Goal: Task Accomplishment & Management: Manage account settings

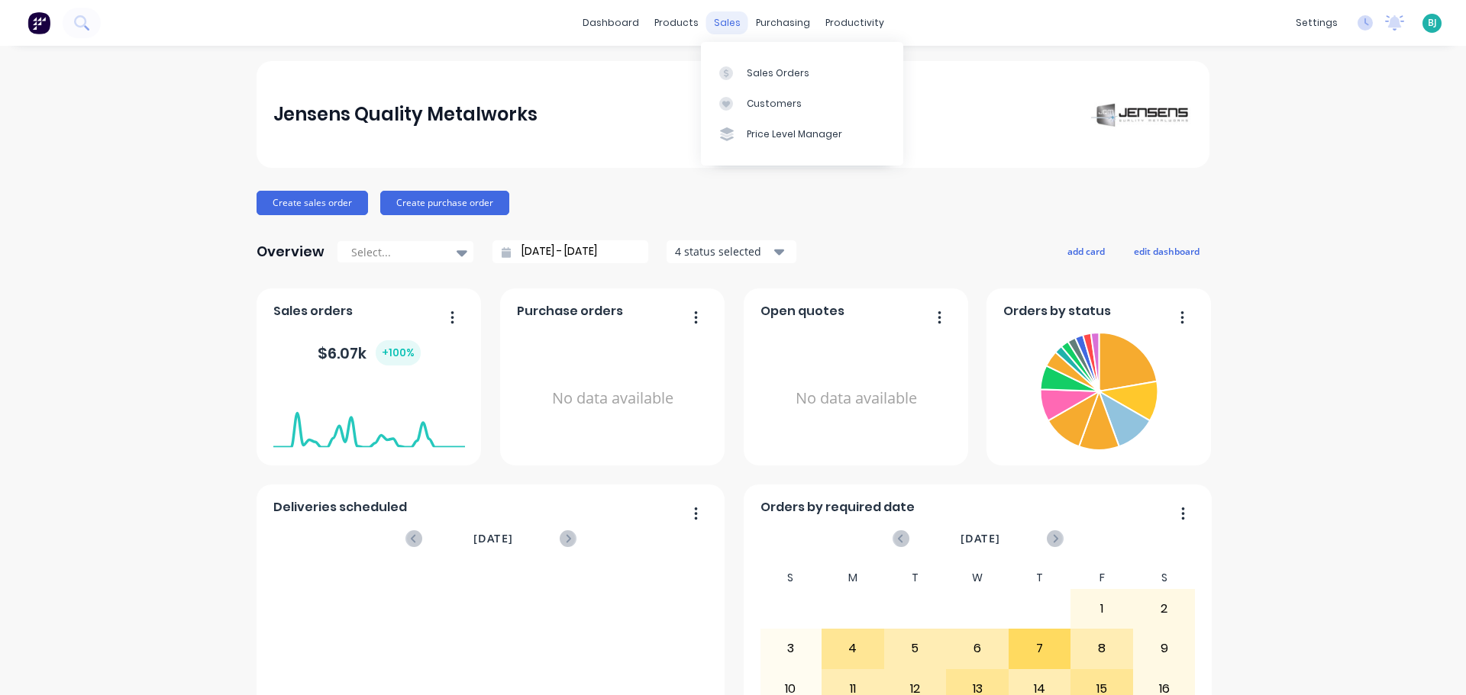
click at [726, 22] on div "sales" at bounding box center [727, 22] width 42 height 23
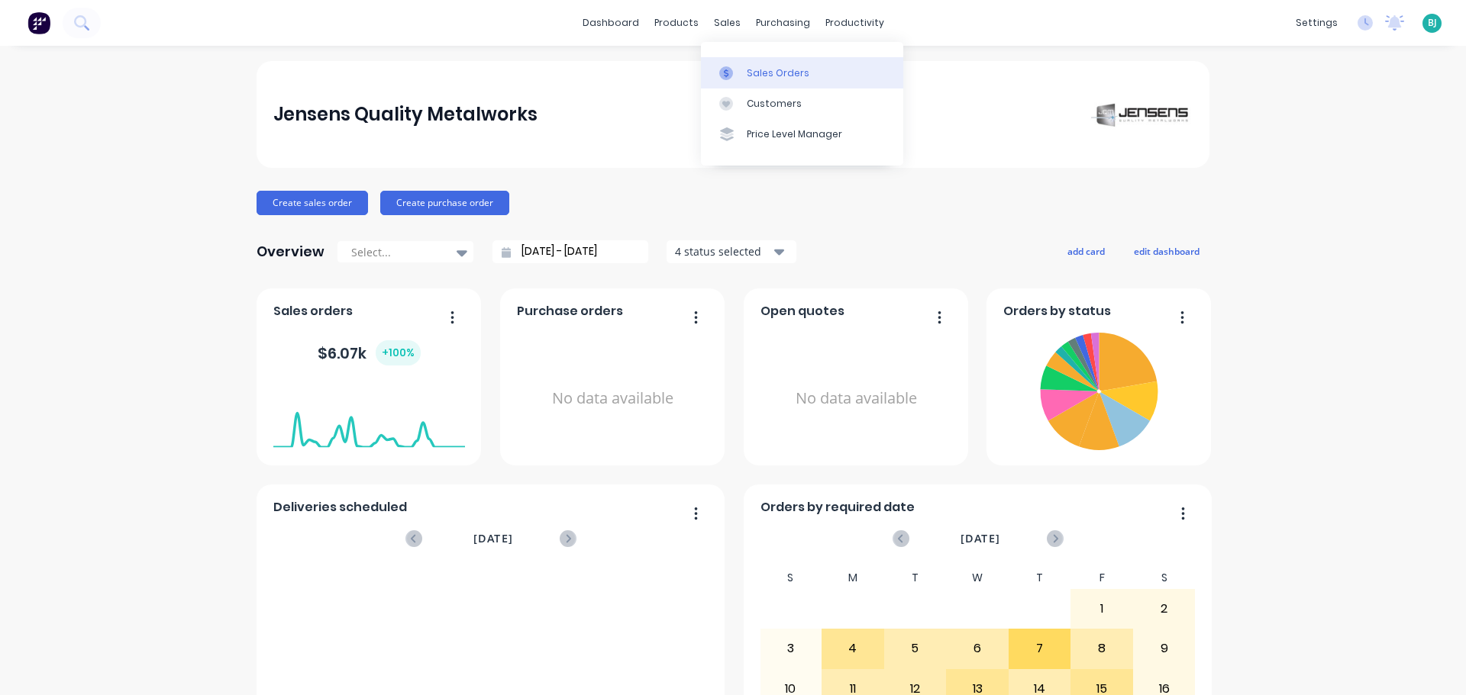
click at [751, 69] on div "Sales Orders" at bounding box center [777, 73] width 63 height 14
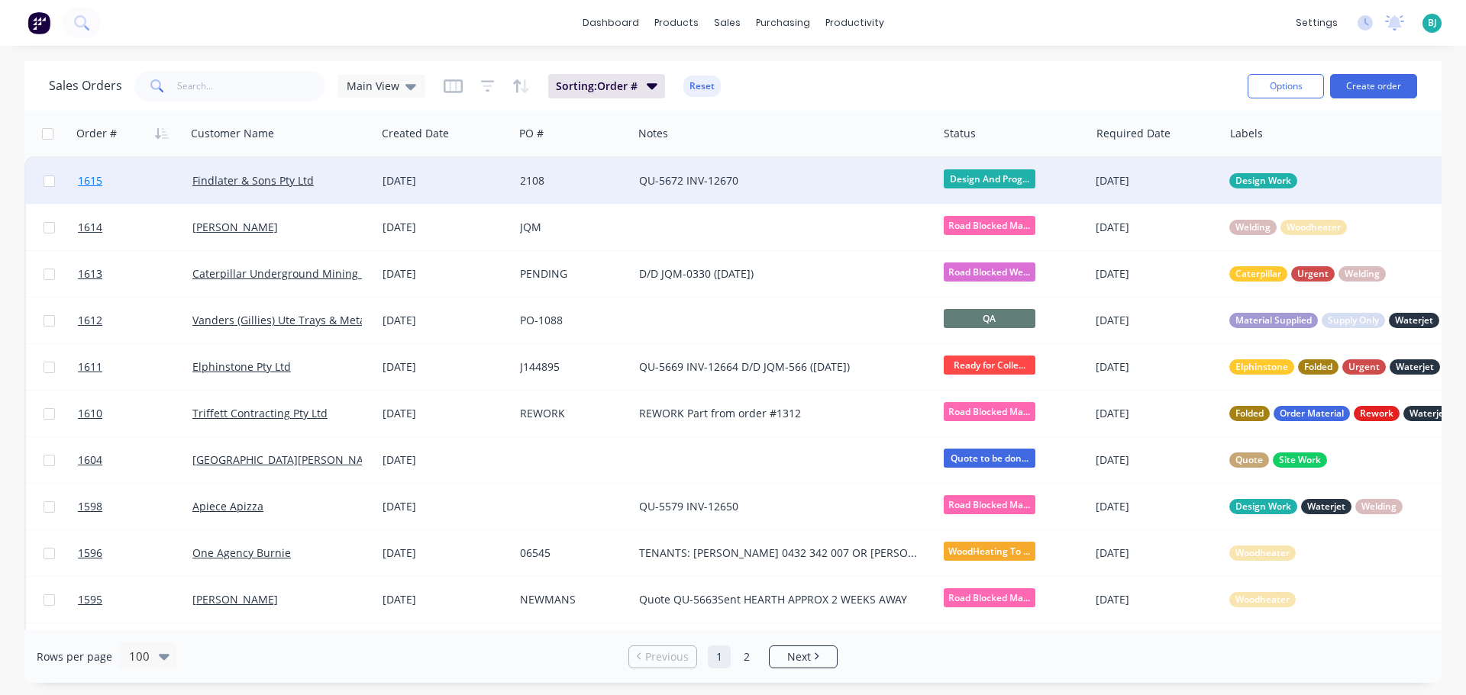
click at [169, 179] on link "1615" at bounding box center [135, 181] width 114 height 46
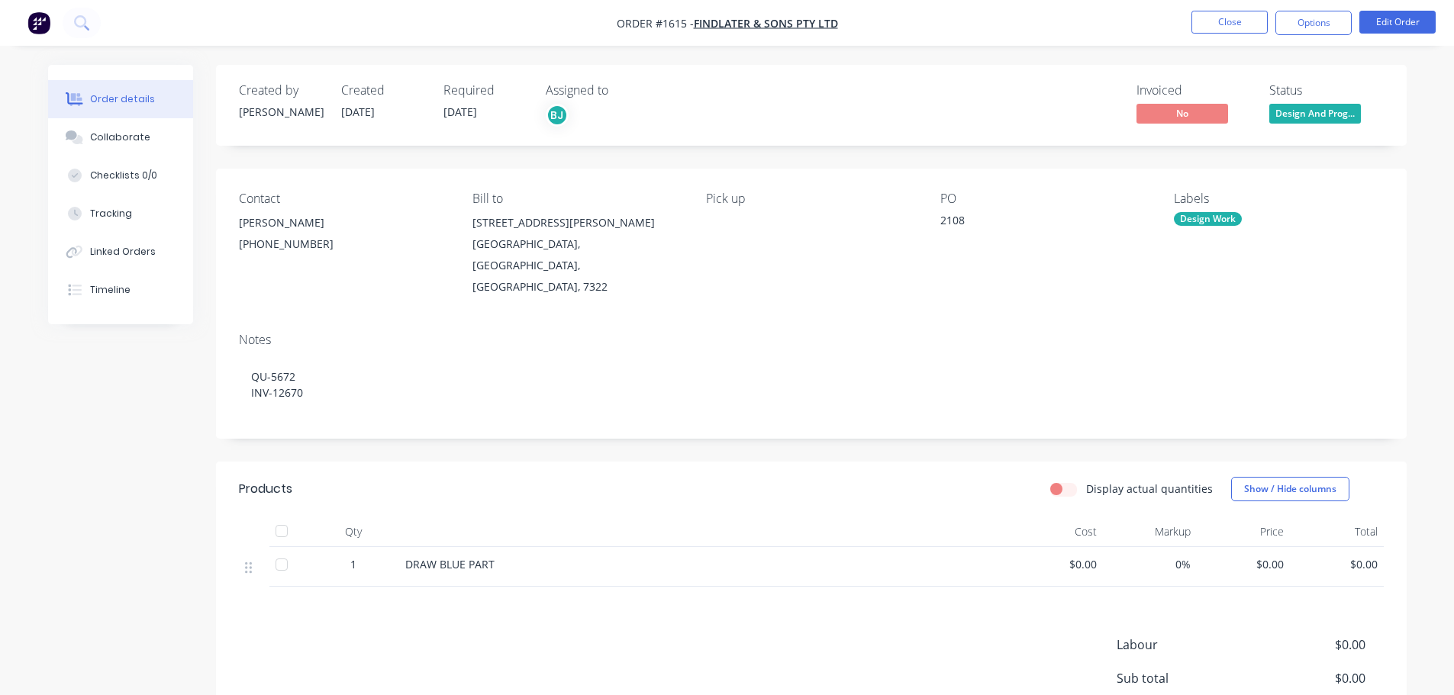
click at [1343, 116] on span "Design And Prog..." at bounding box center [1315, 113] width 92 height 19
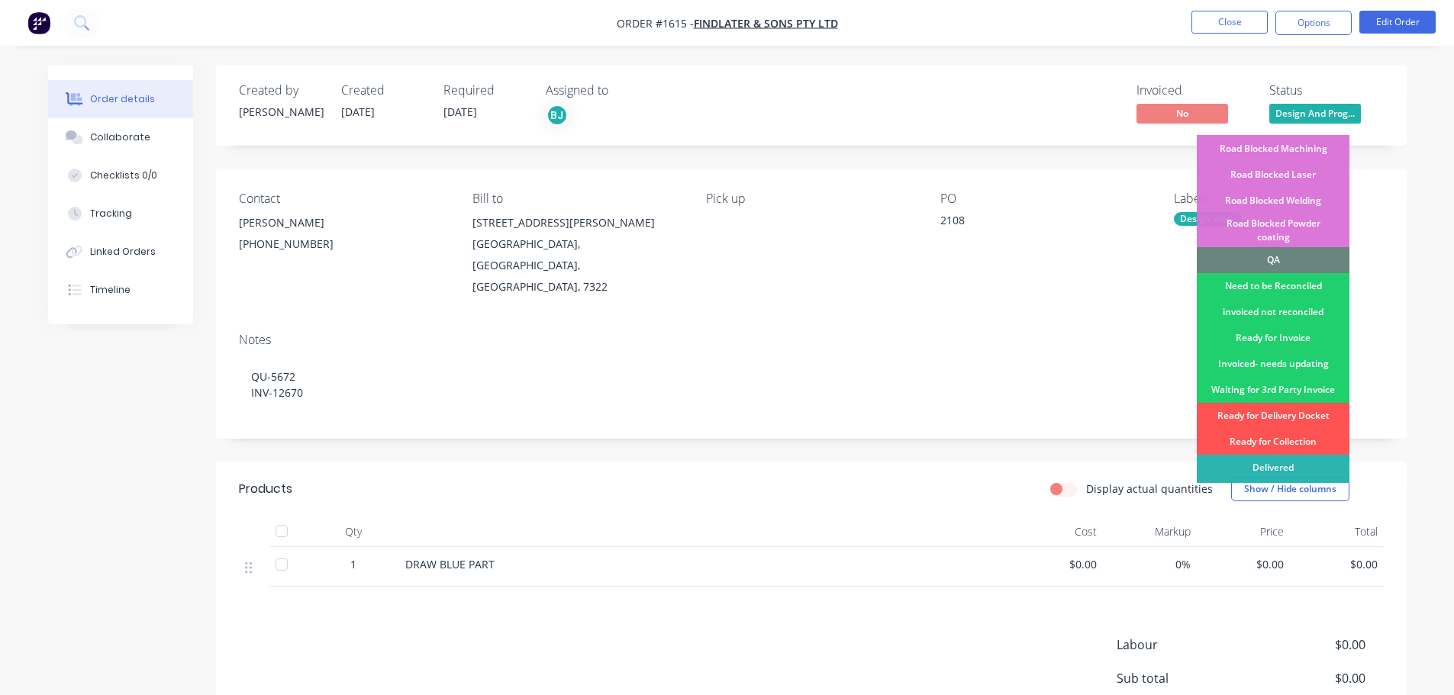
scroll to position [386, 0]
click at [1300, 272] on div "Need to be Reconciled" at bounding box center [1273, 285] width 153 height 26
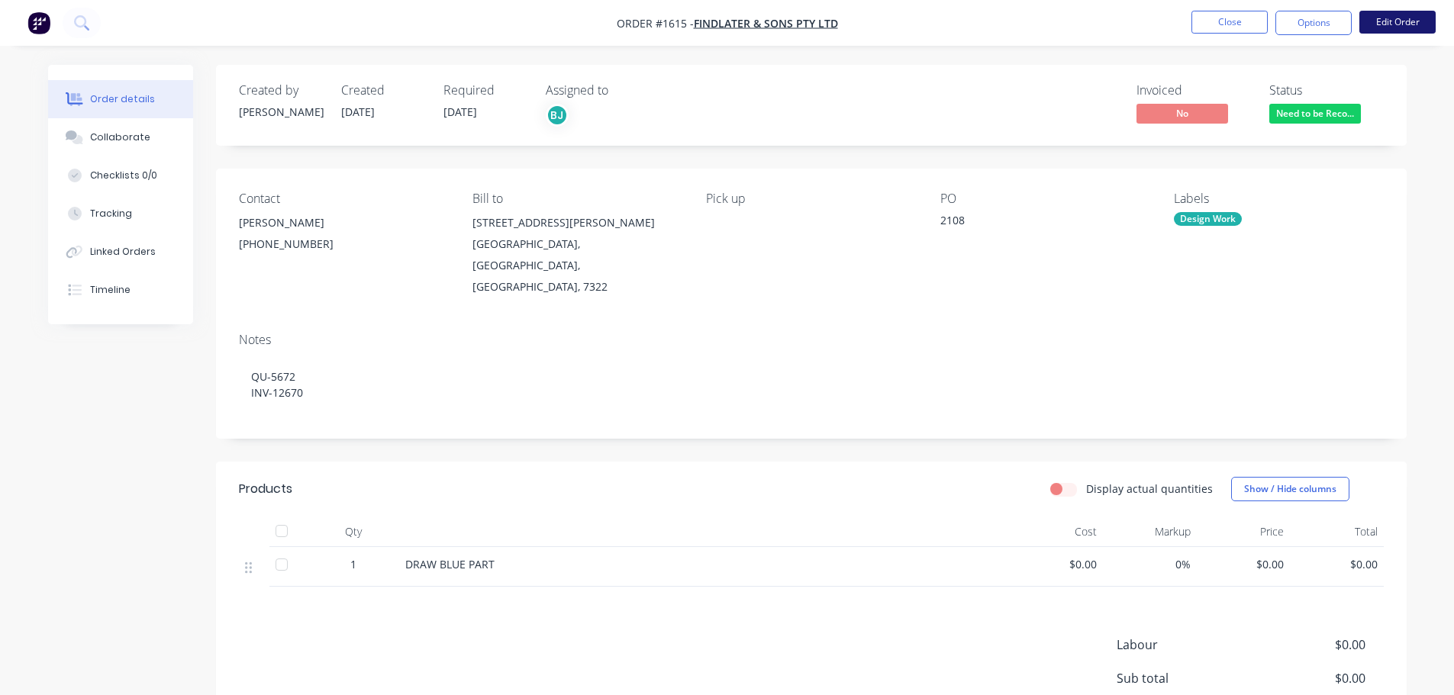
click at [1395, 23] on button "Edit Order" at bounding box center [1397, 22] width 76 height 23
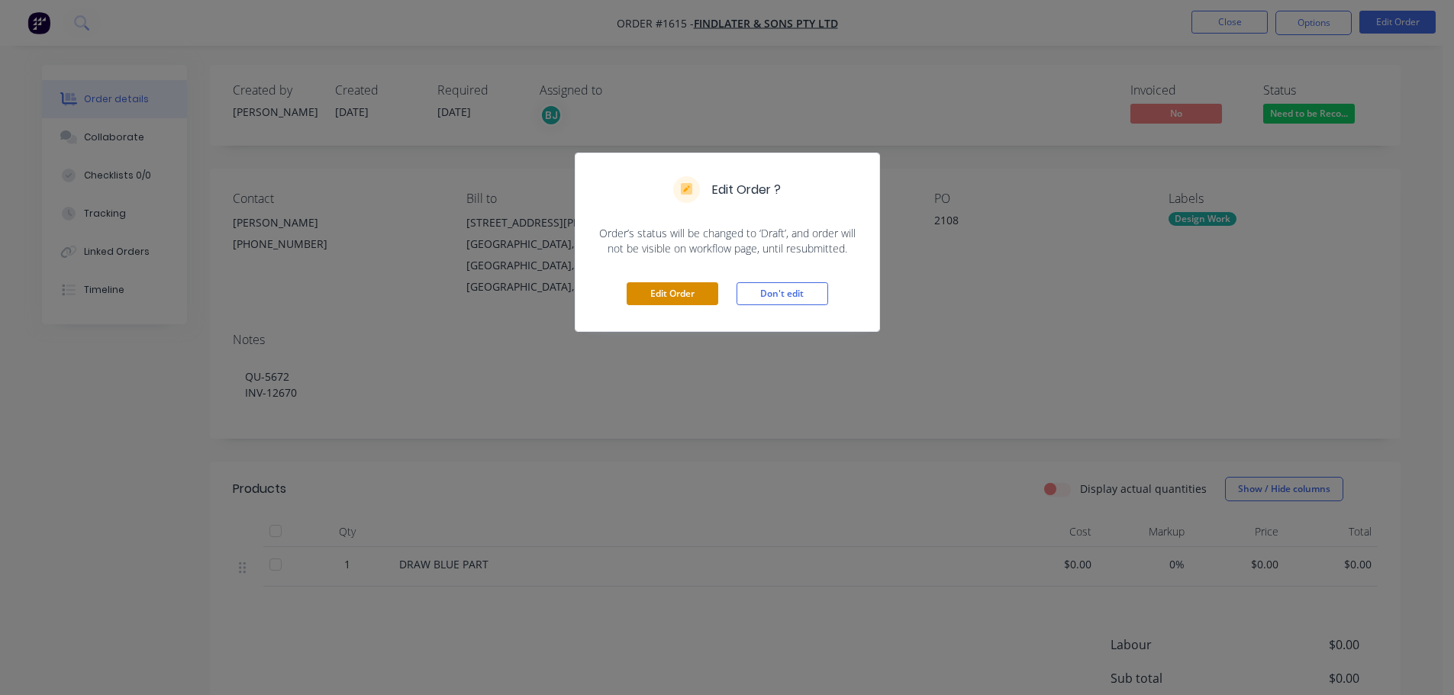
click at [698, 290] on button "Edit Order" at bounding box center [673, 293] width 92 height 23
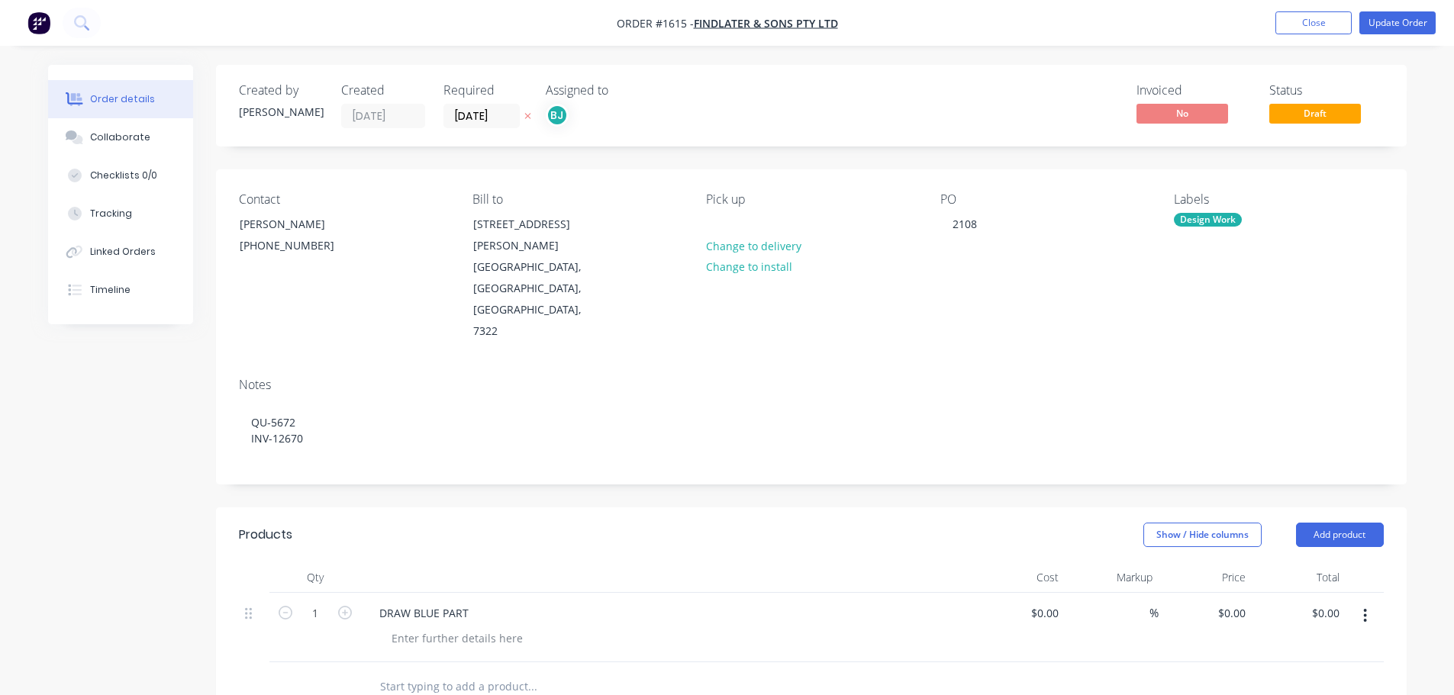
click at [1111, 663] on div at bounding box center [811, 688] width 1145 height 50
click at [1354, 523] on button "Add product" at bounding box center [1340, 535] width 88 height 24
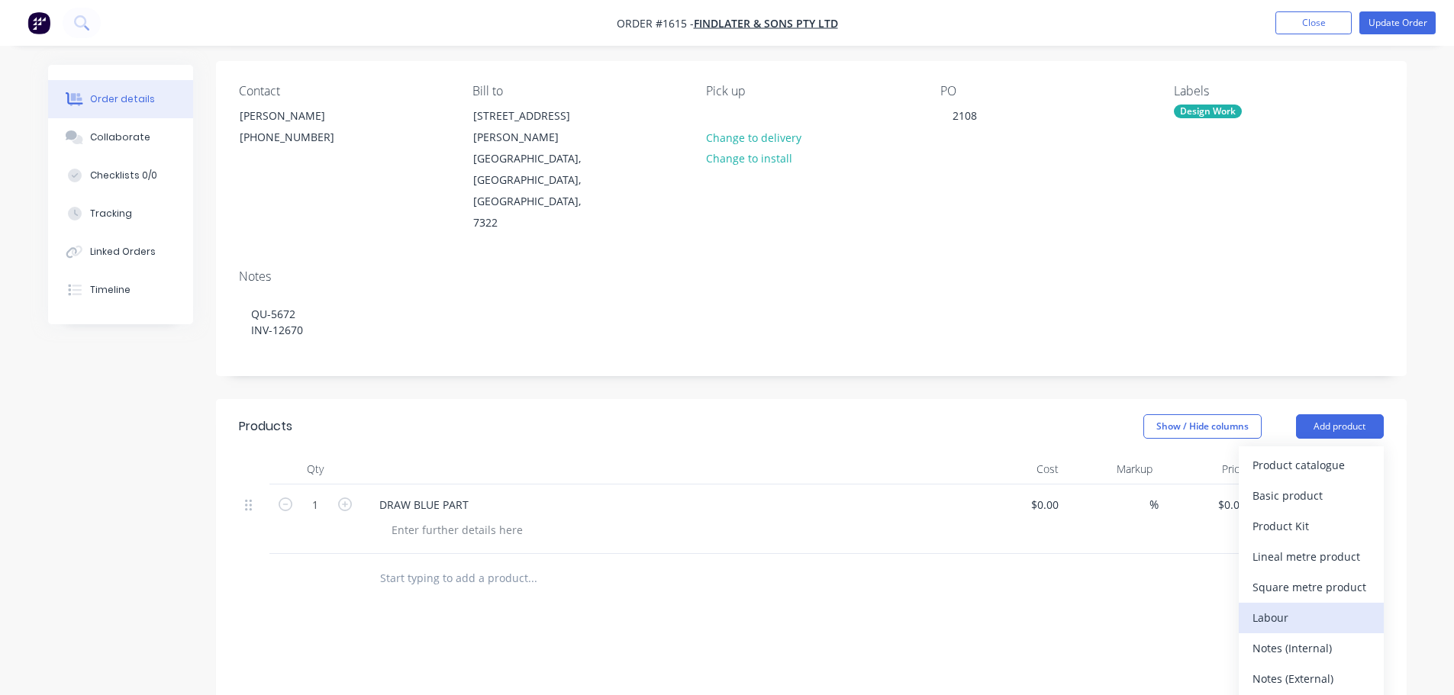
scroll to position [153, 0]
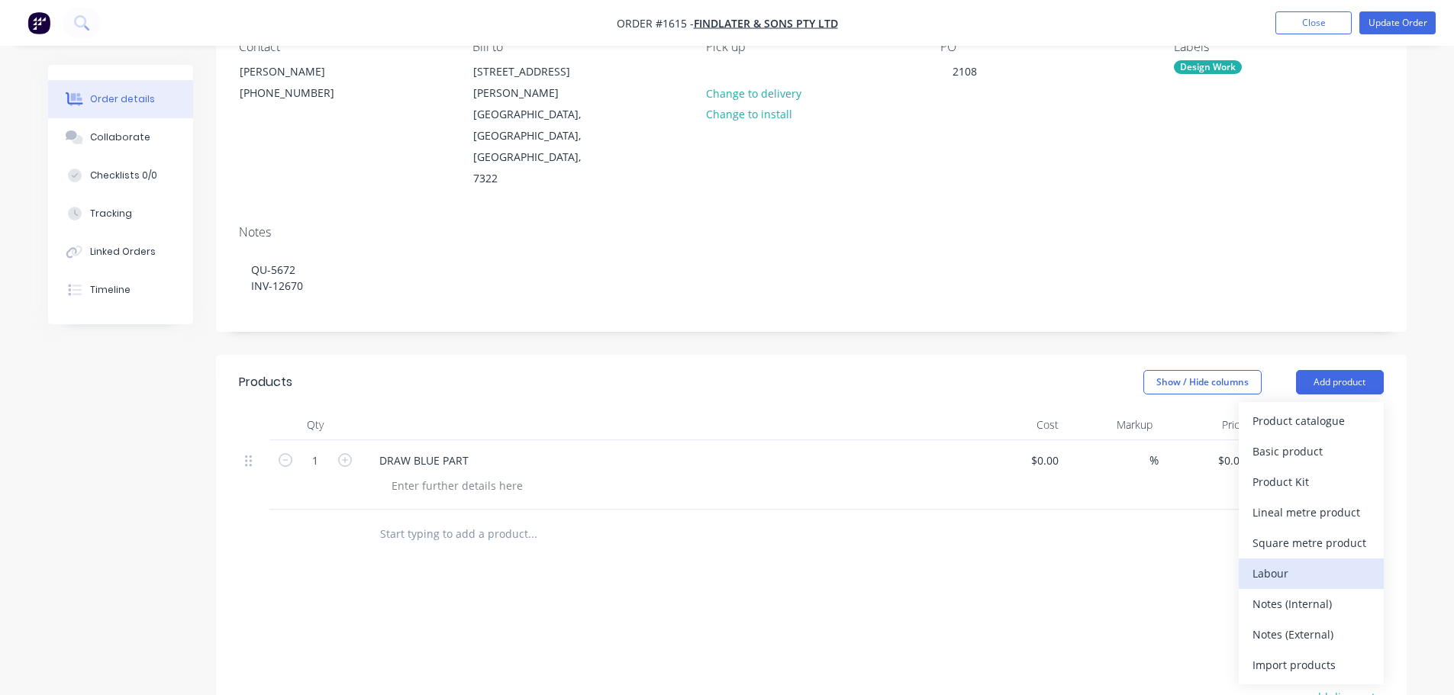
click at [1312, 563] on div "Labour" at bounding box center [1312, 574] width 118 height 22
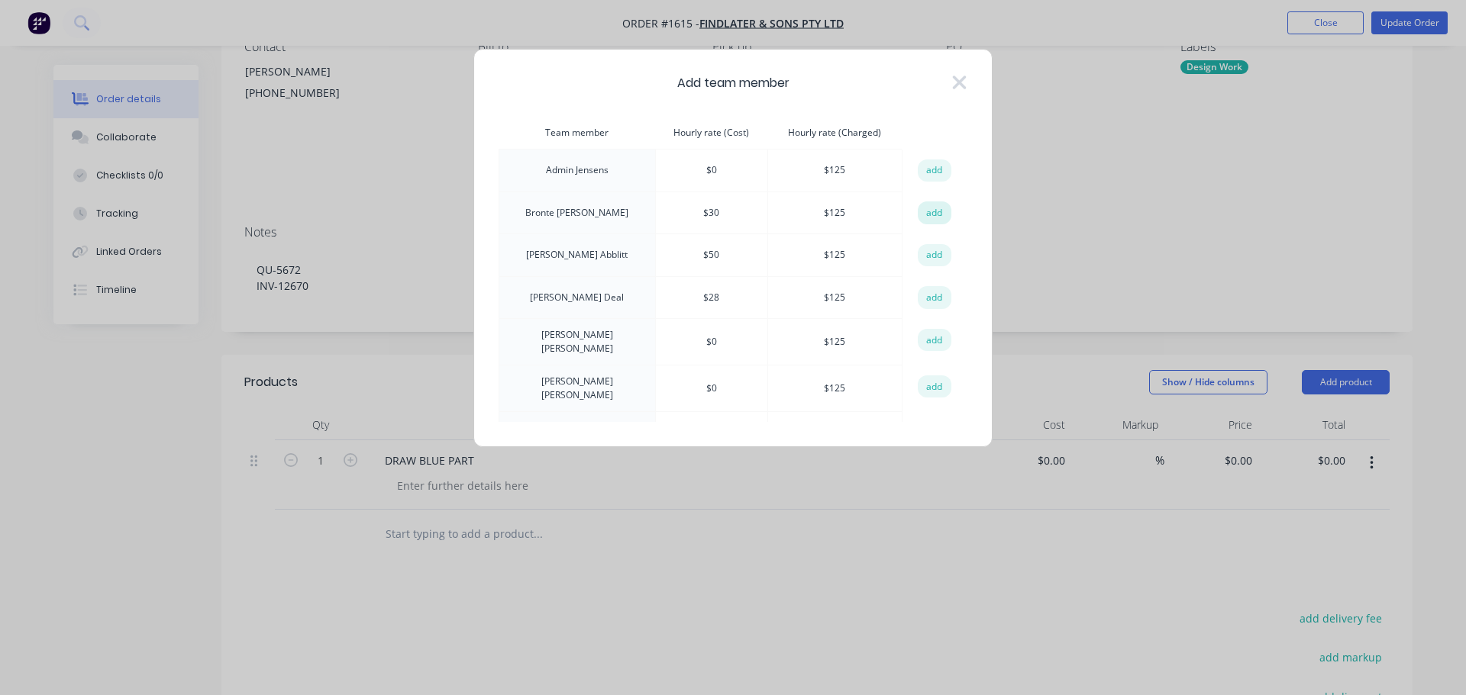
click at [936, 206] on button "add" at bounding box center [934, 213] width 34 height 23
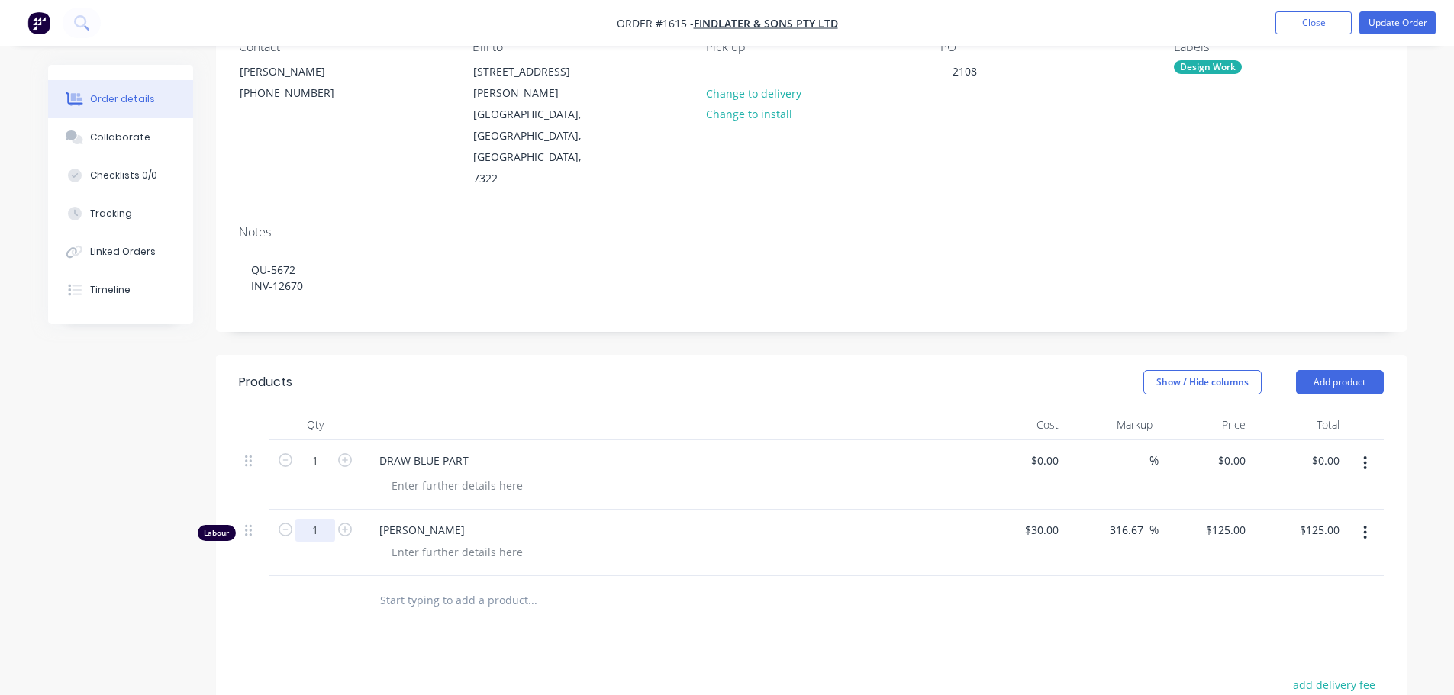
click at [328, 472] on input "1" at bounding box center [315, 461] width 40 height 23
type input "1.5"
type input "$187.50"
click at [403, 541] on div at bounding box center [457, 552] width 156 height 22
click at [409, 541] on div at bounding box center [457, 552] width 156 height 22
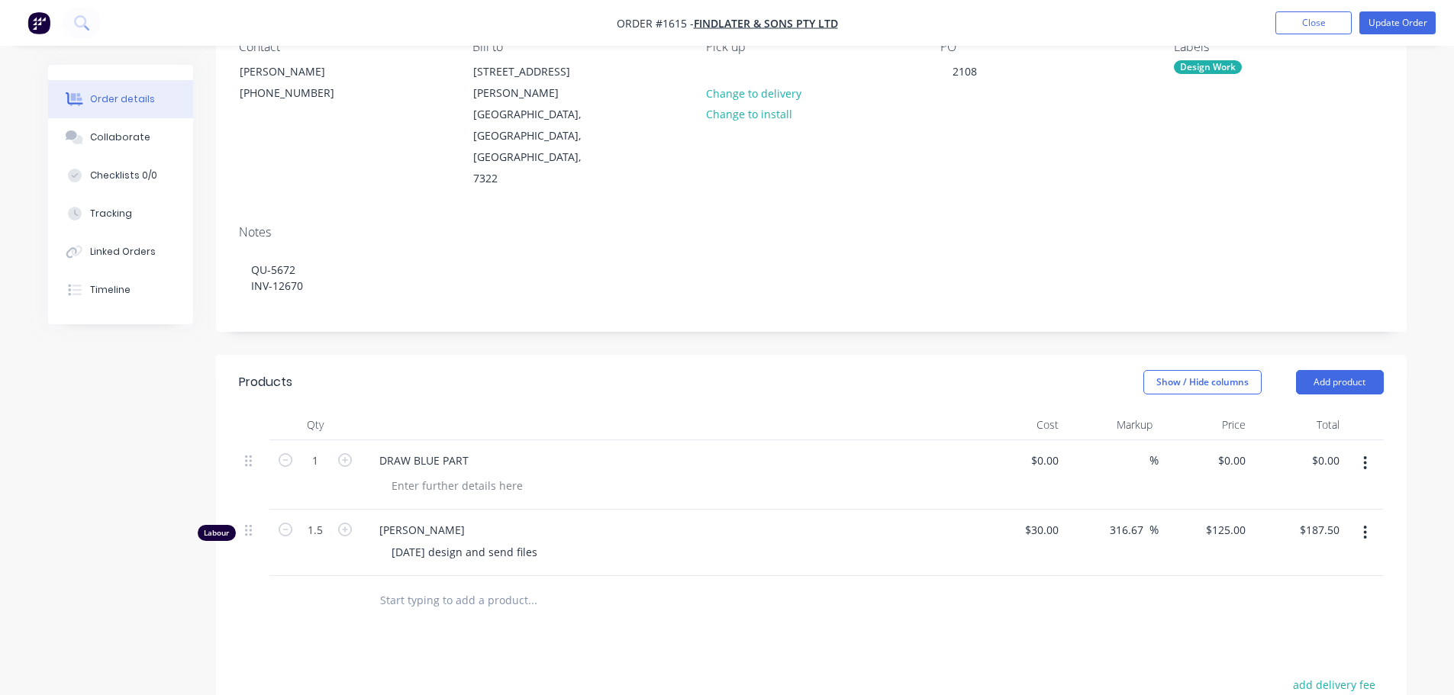
click at [657, 607] on div "Products Show / Hide columns Add product Qty Cost Markup Price Total 1 DRAW BLU…" at bounding box center [811, 673] width 1191 height 637
click at [1398, 21] on button "Update Order" at bounding box center [1397, 22] width 76 height 23
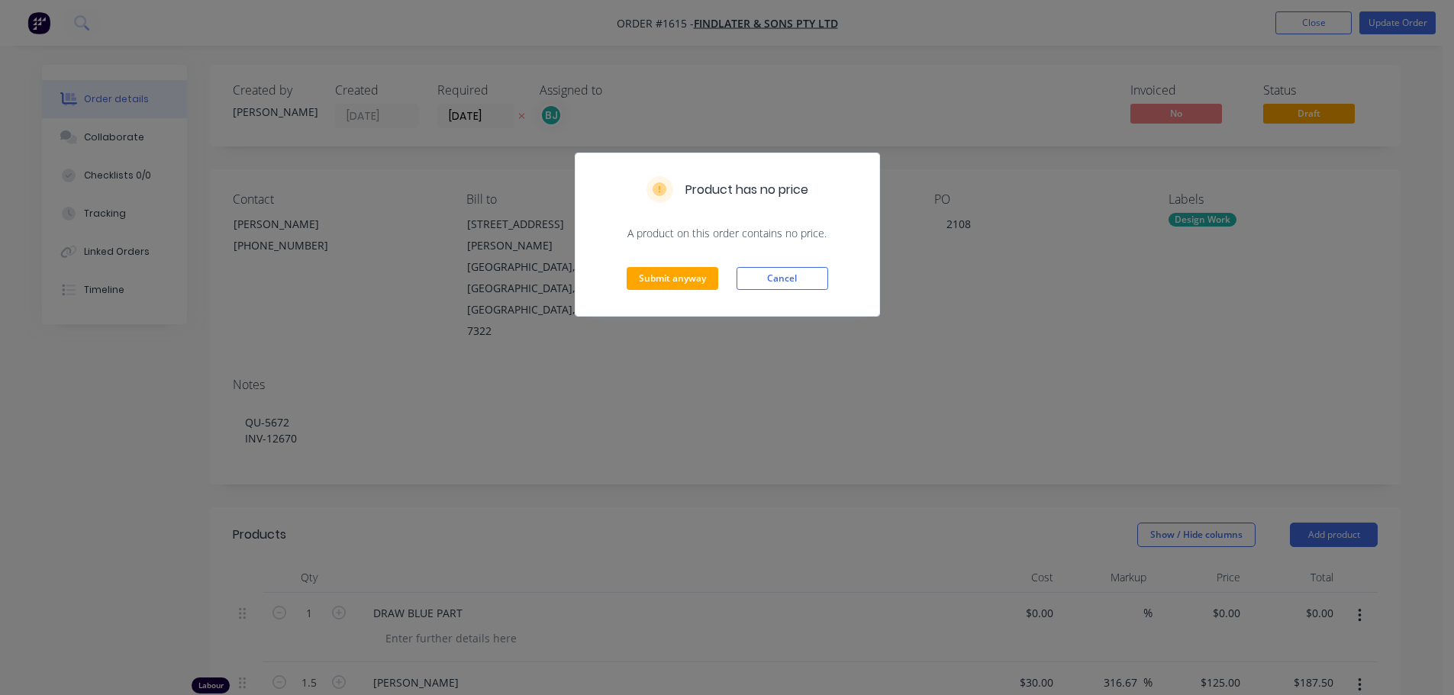
click at [687, 264] on div "Submit anyway Cancel" at bounding box center [728, 278] width 304 height 75
click at [679, 294] on div "Submit anyway Cancel" at bounding box center [728, 278] width 304 height 75
click at [679, 276] on button "Submit anyway" at bounding box center [673, 278] width 92 height 23
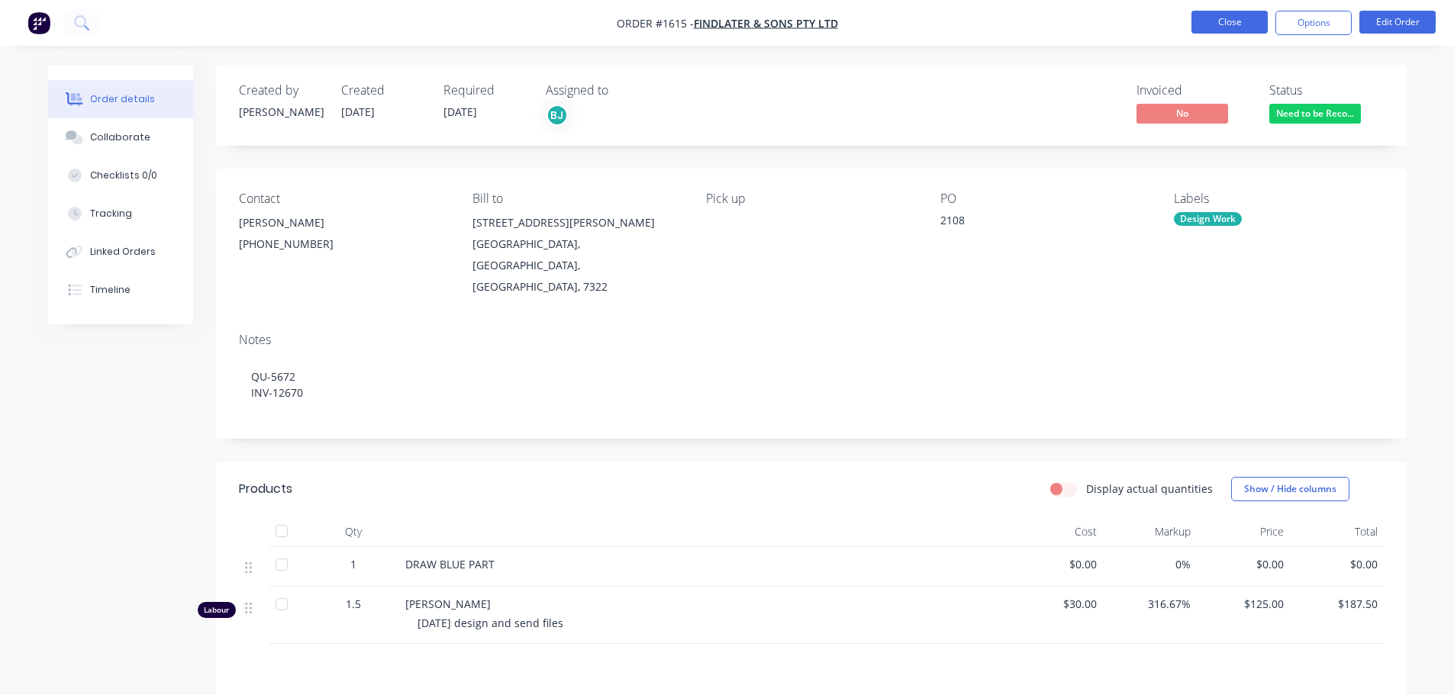
click at [1233, 30] on button "Close" at bounding box center [1229, 22] width 76 height 23
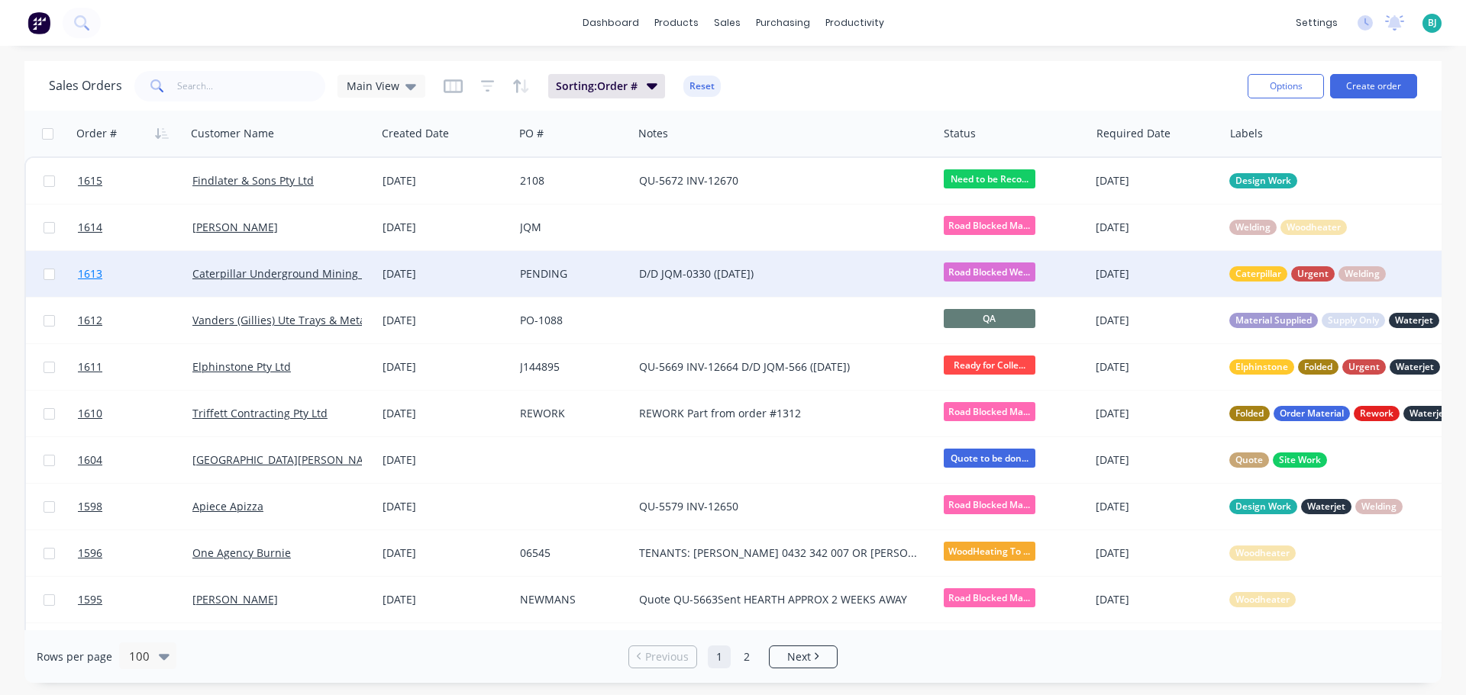
click at [158, 278] on link "1613" at bounding box center [135, 274] width 114 height 46
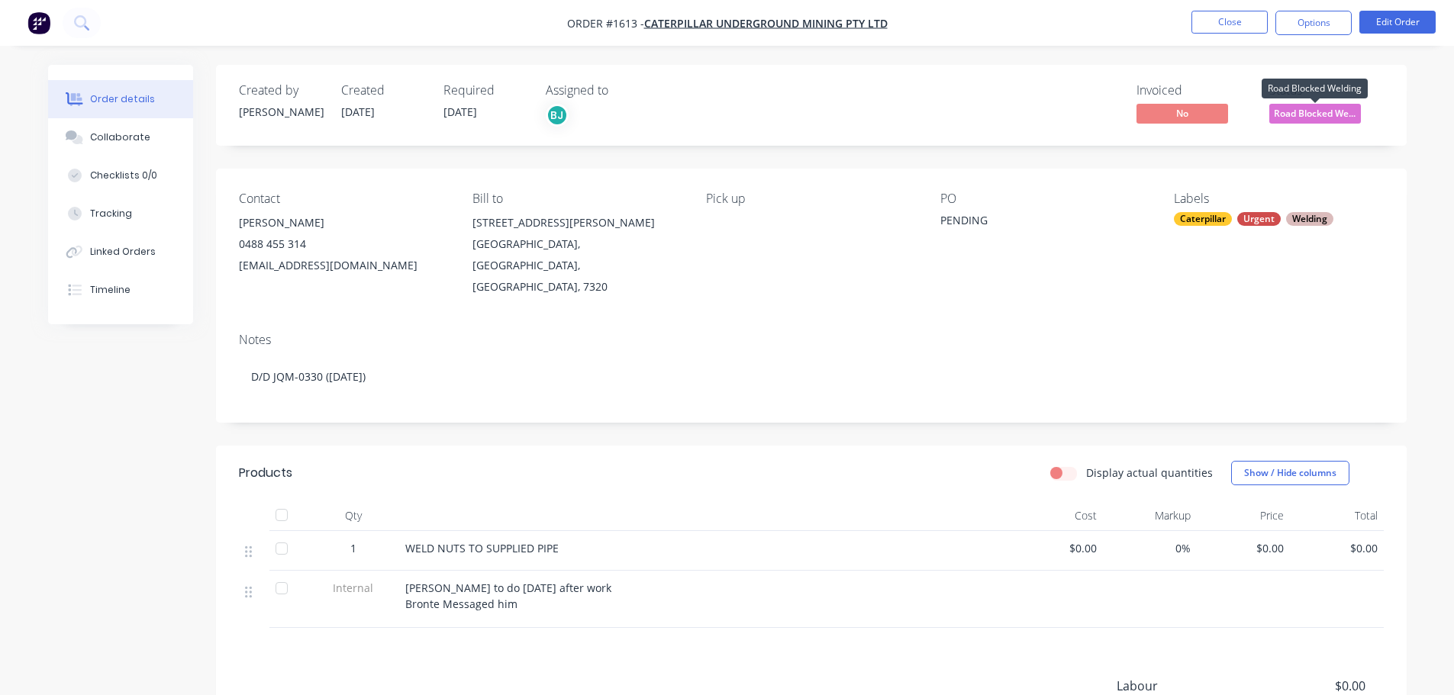
click at [1318, 111] on span "Road Blocked We..." at bounding box center [1315, 113] width 92 height 19
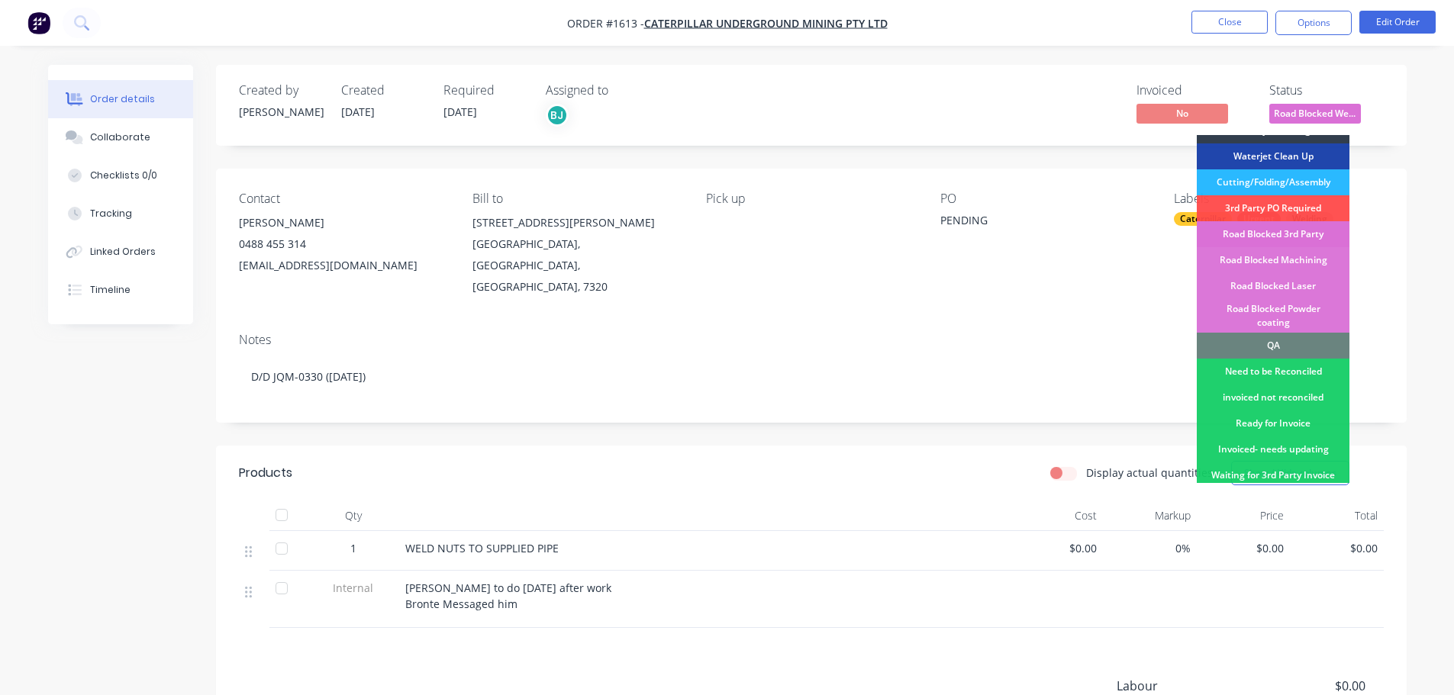
scroll to position [305, 0]
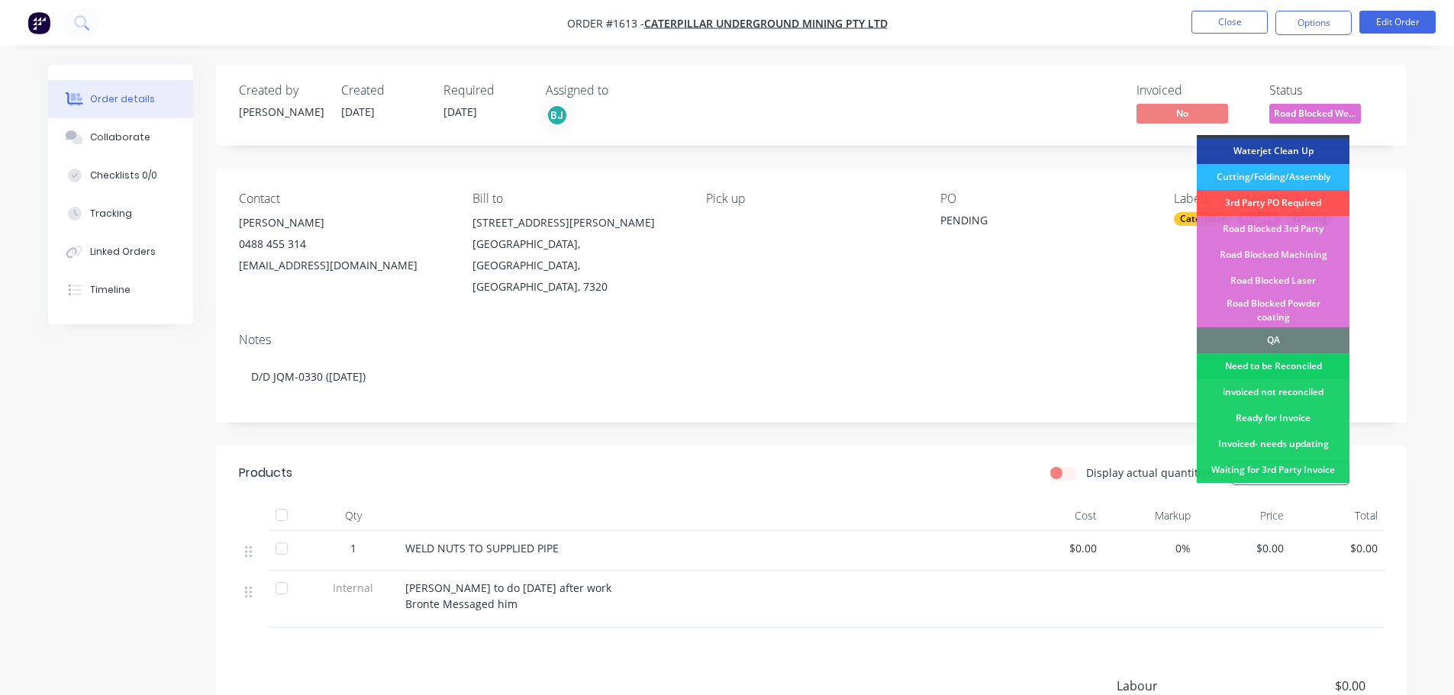
click at [1291, 353] on div "Need to be Reconciled" at bounding box center [1273, 366] width 153 height 26
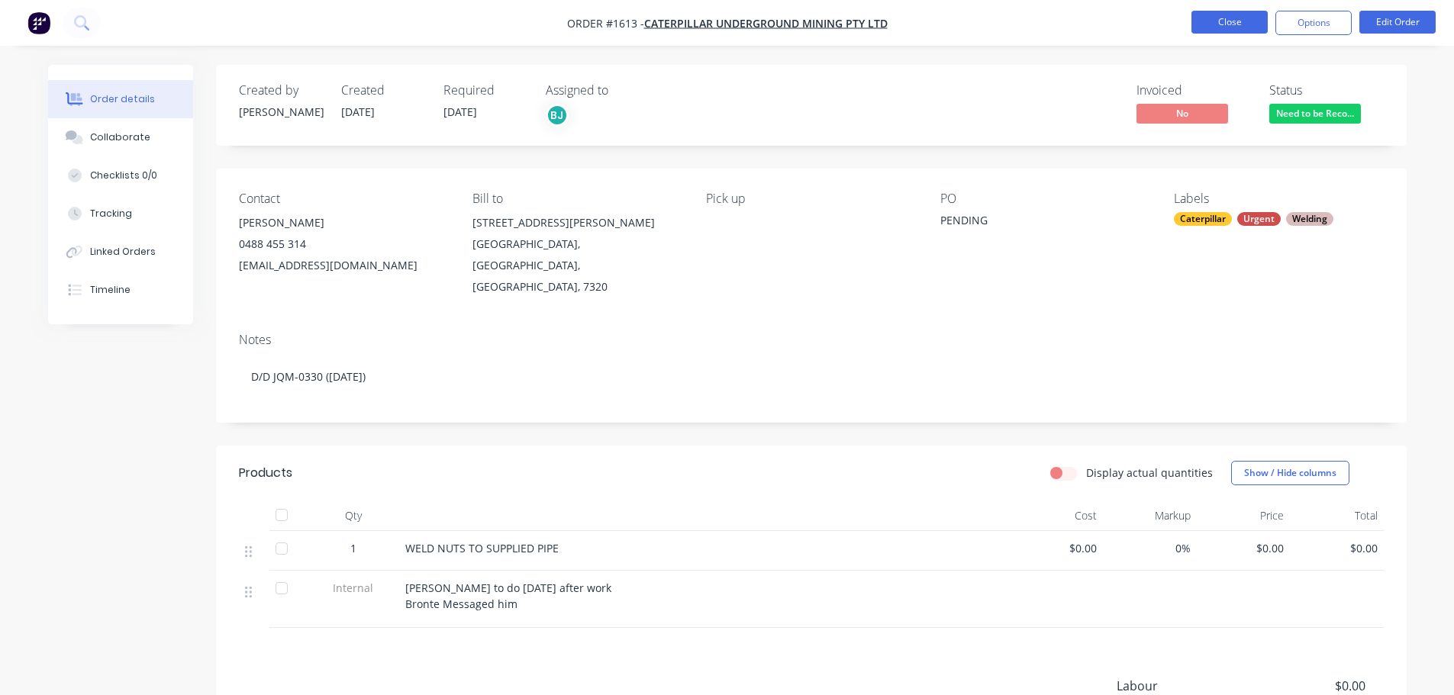
click at [1219, 23] on button "Close" at bounding box center [1229, 22] width 76 height 23
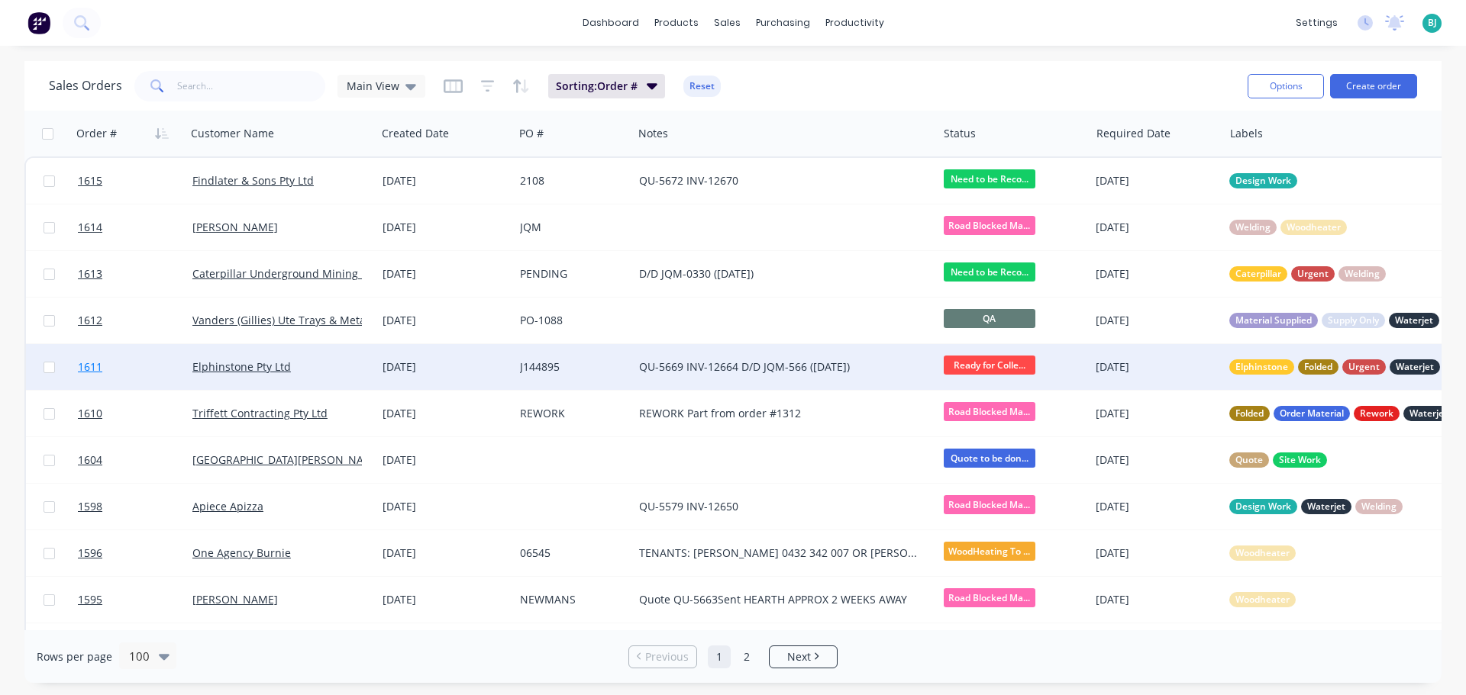
click at [165, 369] on link "1611" at bounding box center [135, 367] width 114 height 46
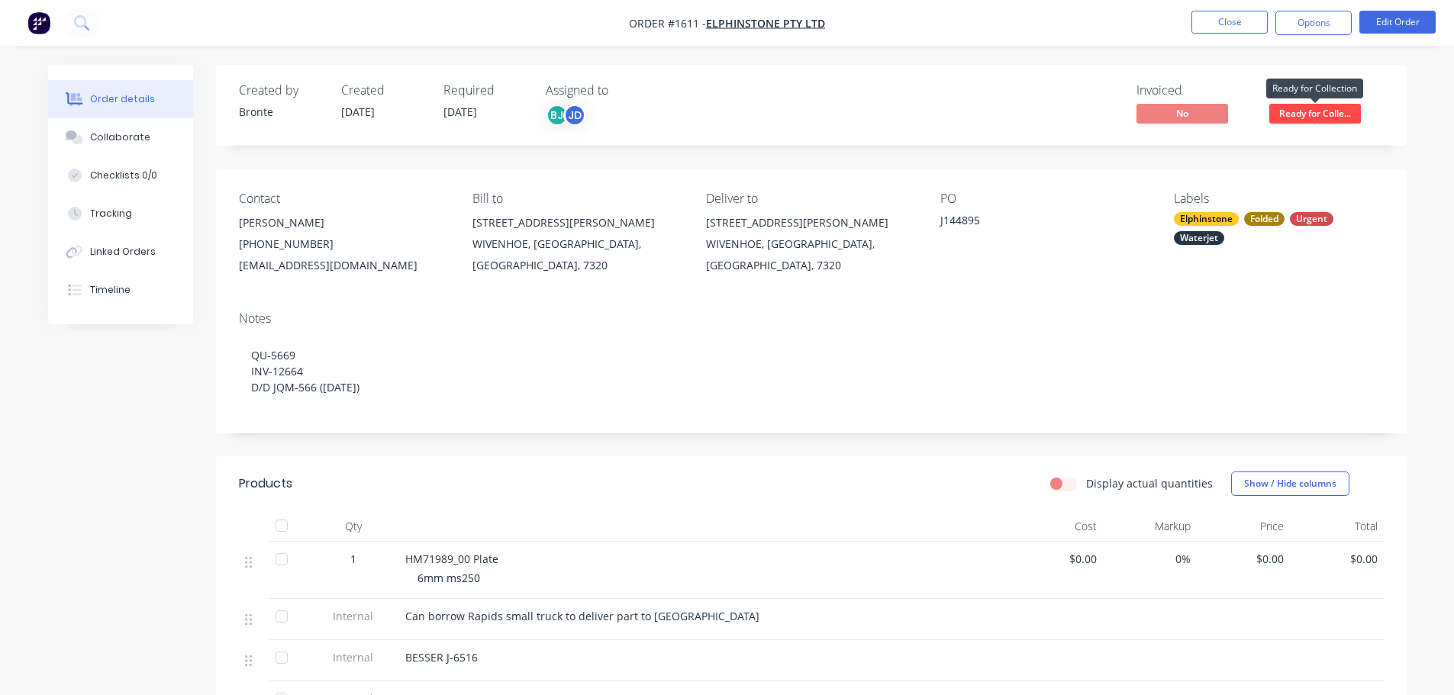
click at [1320, 109] on span "Ready for Colle..." at bounding box center [1315, 113] width 92 height 19
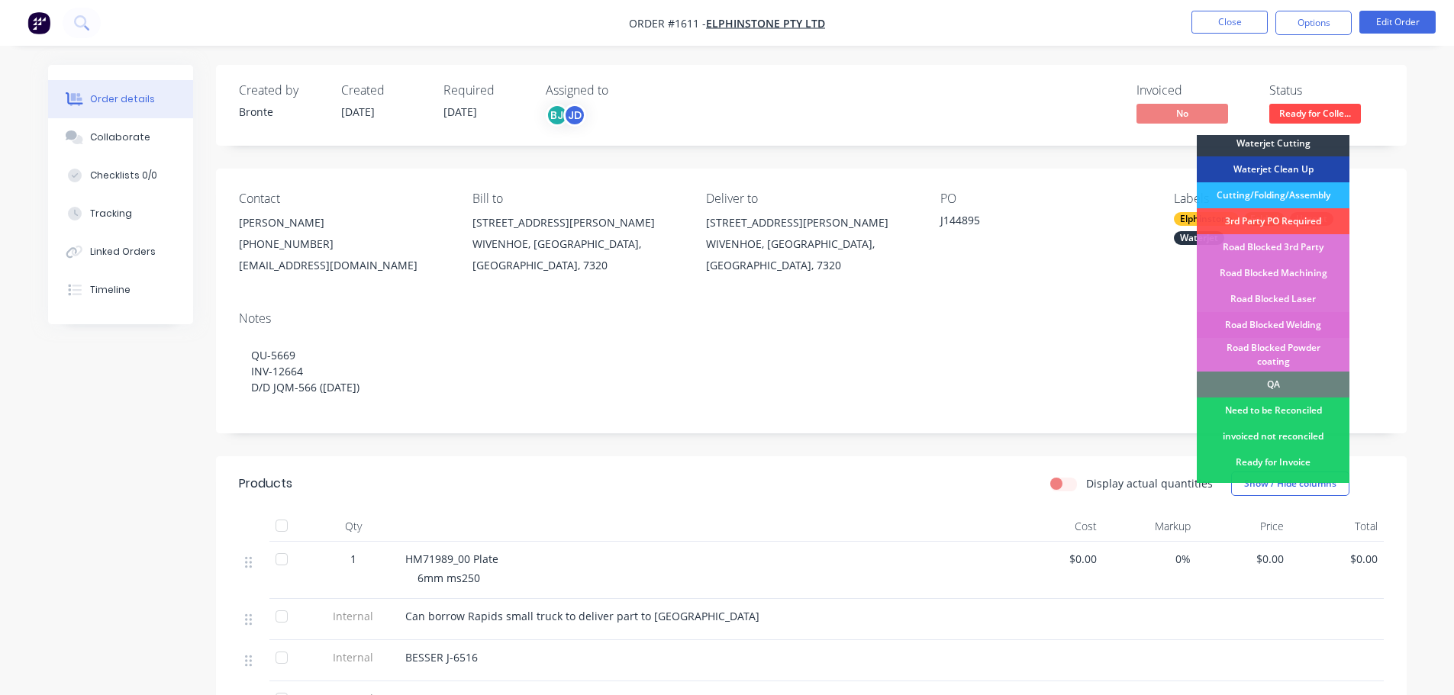
scroll to position [305, 0]
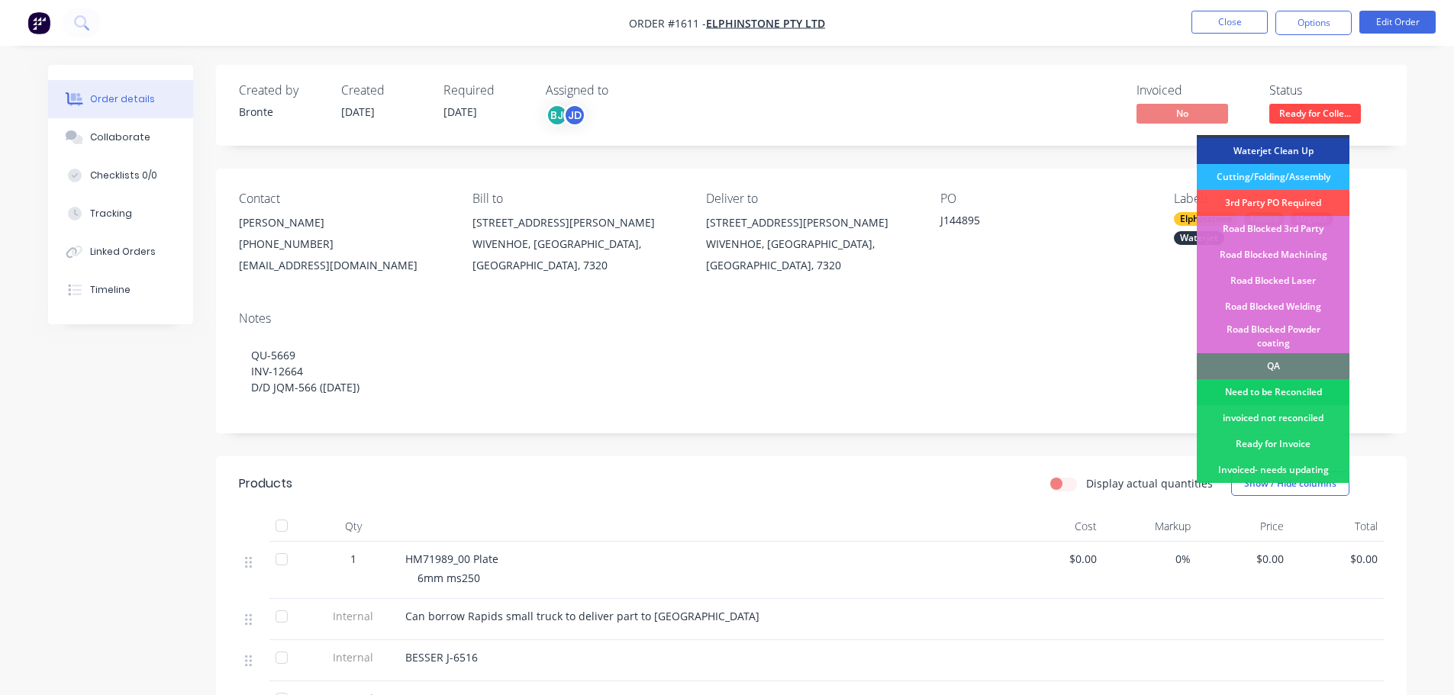
click at [1304, 379] on div "Need to be Reconciled" at bounding box center [1273, 392] width 153 height 26
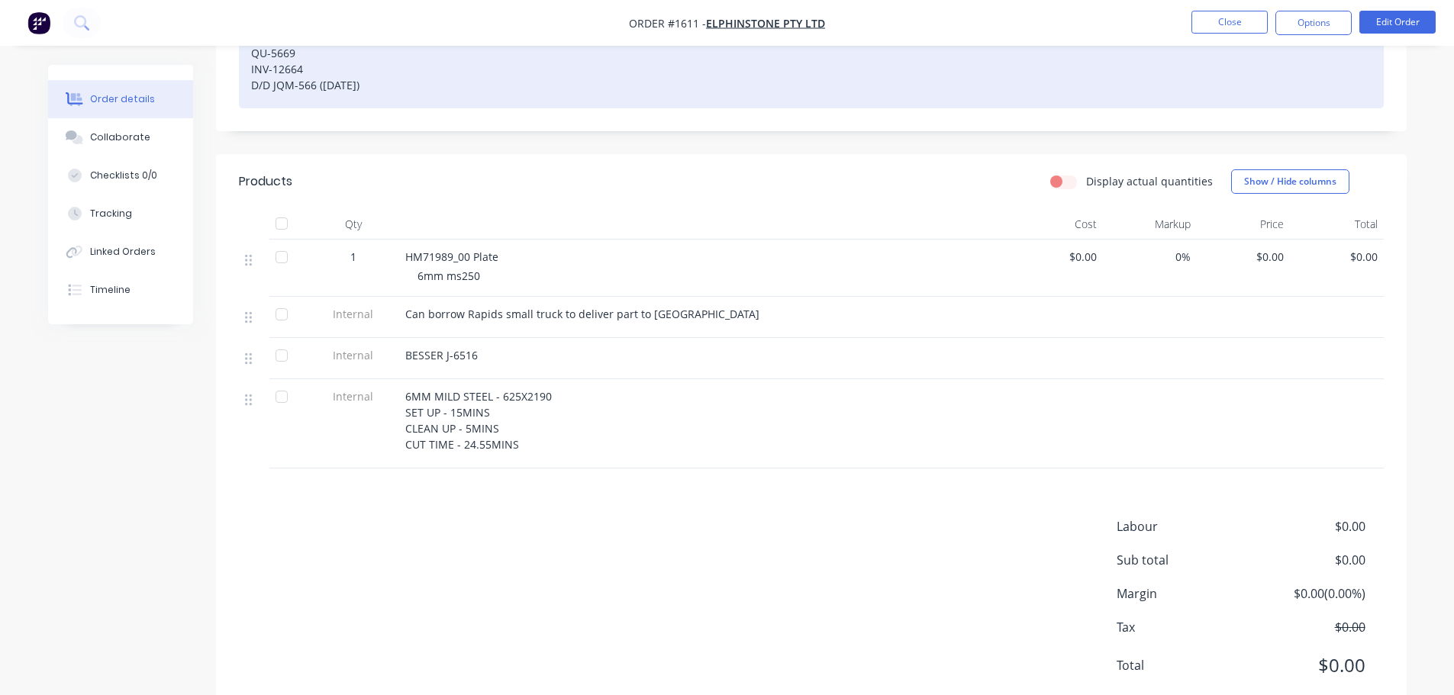
scroll to position [347, 0]
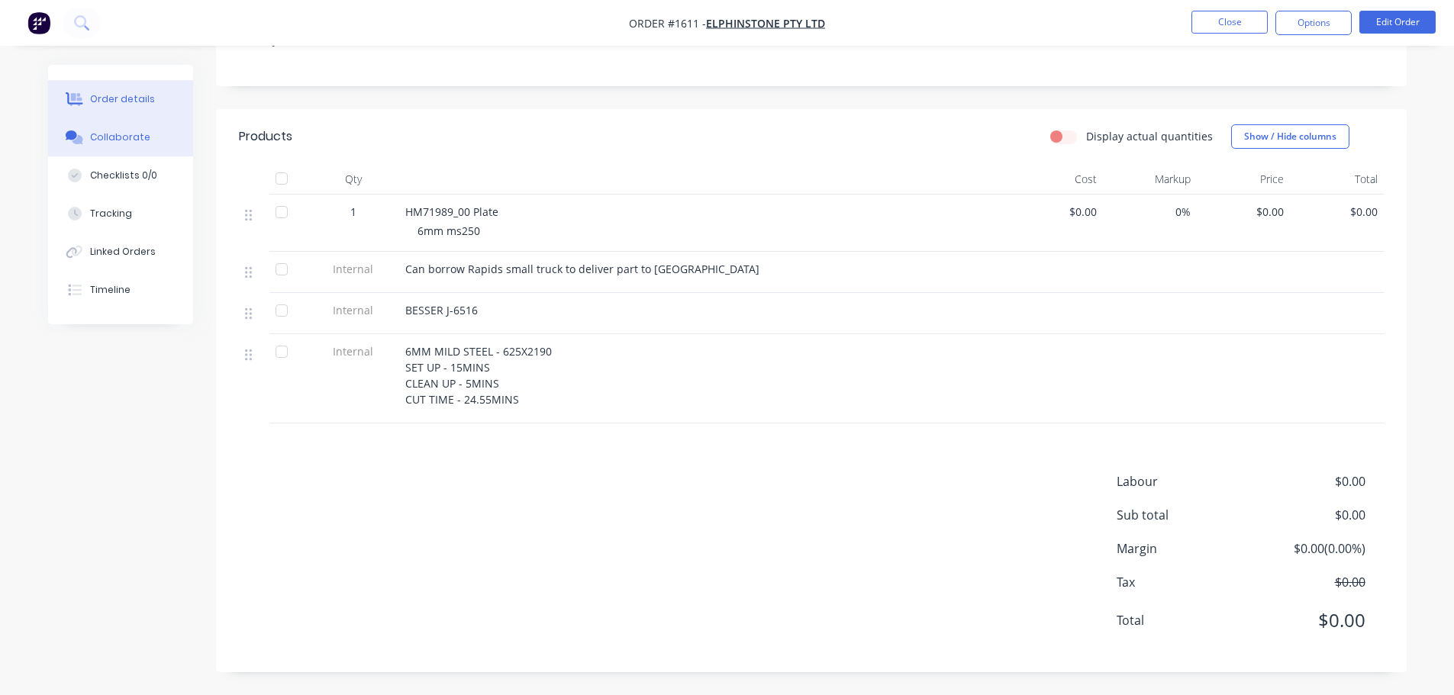
click at [98, 138] on div "Collaborate" at bounding box center [120, 138] width 60 height 14
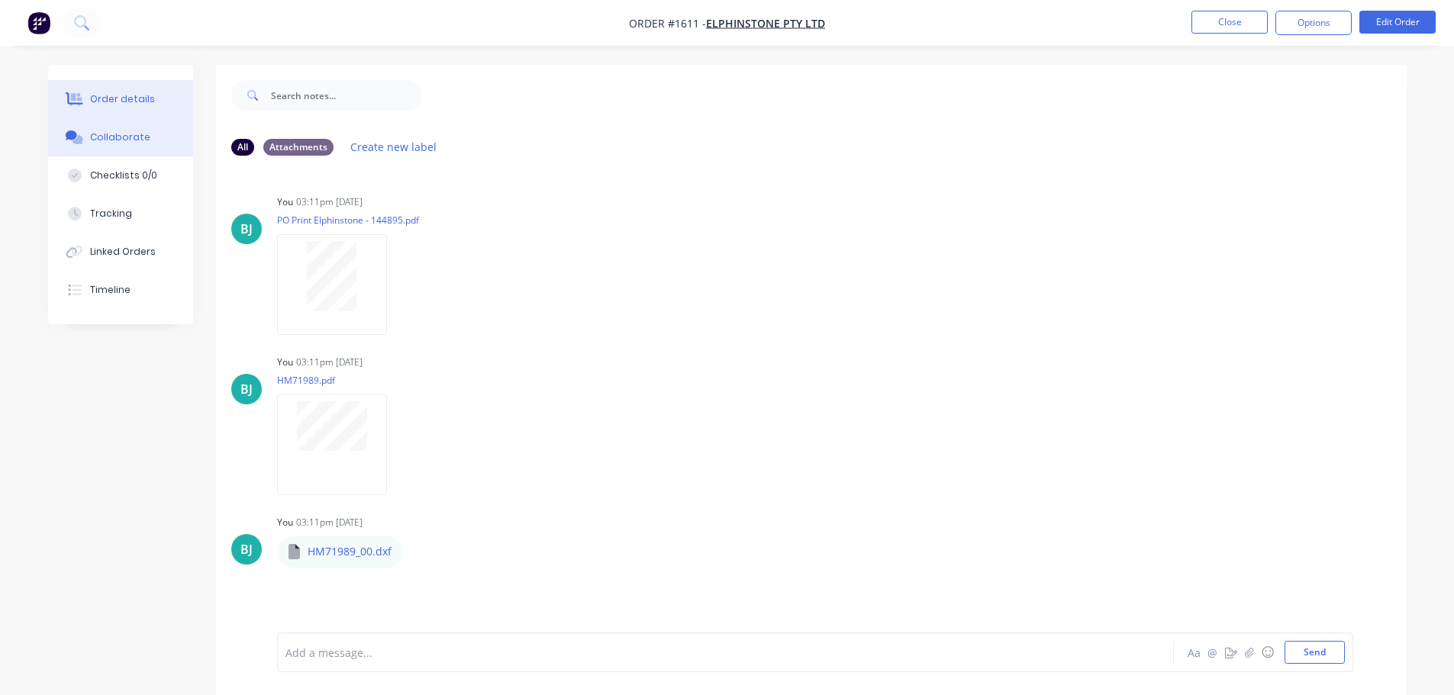
click at [106, 102] on div "Order details" at bounding box center [122, 99] width 65 height 14
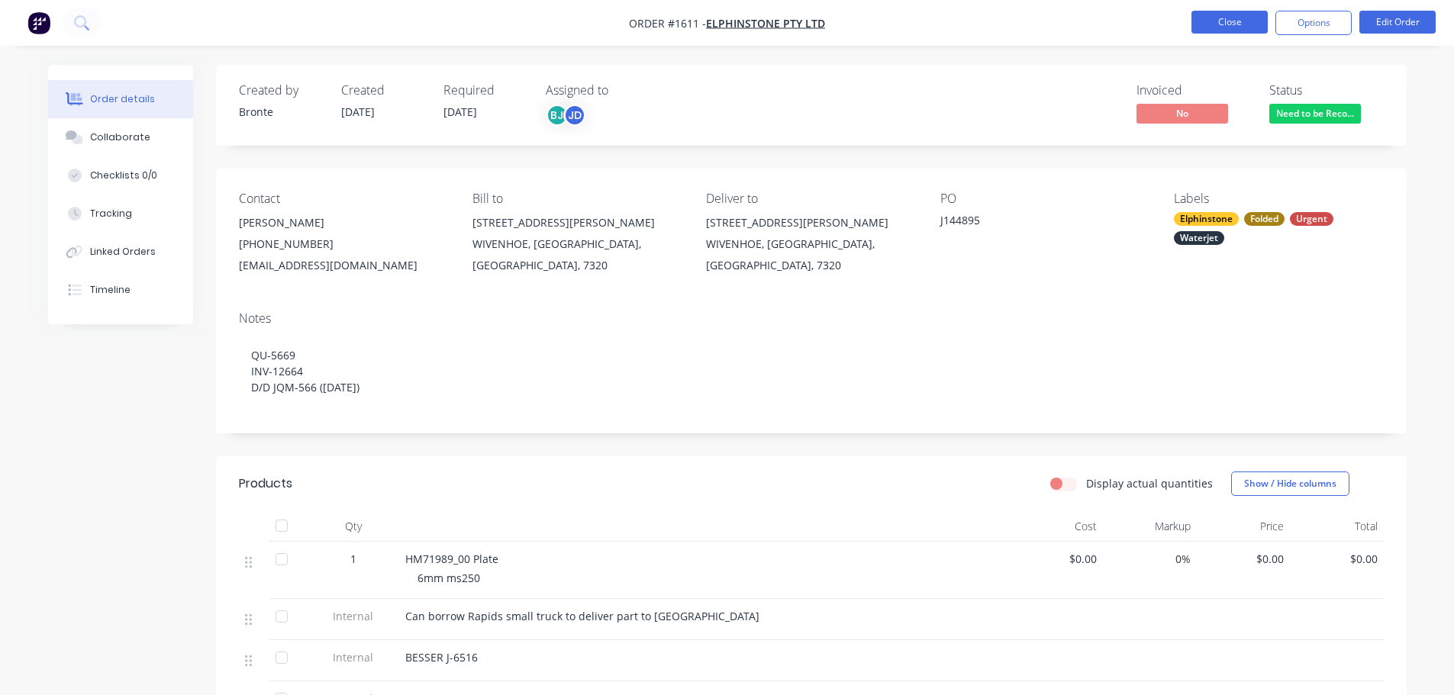
click at [1235, 18] on button "Close" at bounding box center [1229, 22] width 76 height 23
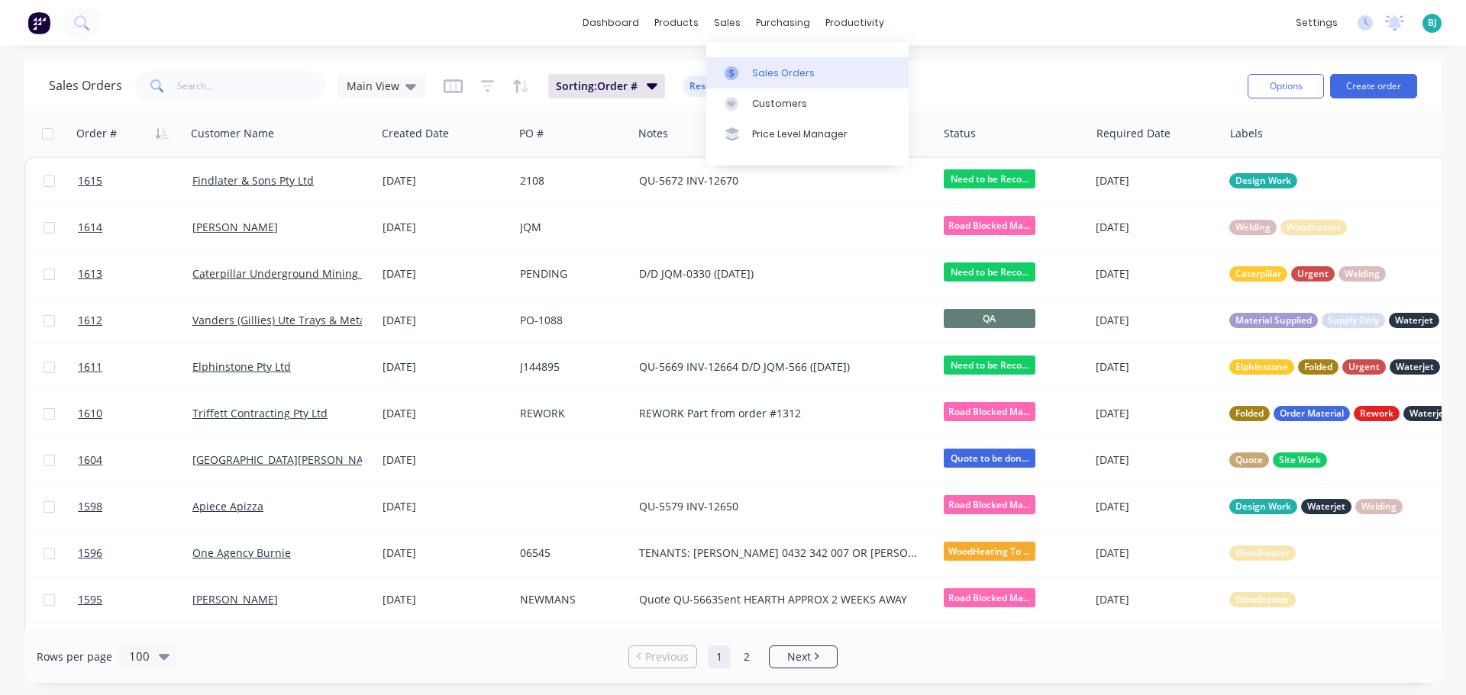
click at [754, 64] on link "Sales Orders" at bounding box center [807, 72] width 202 height 31
